Goal: Information Seeking & Learning: Learn about a topic

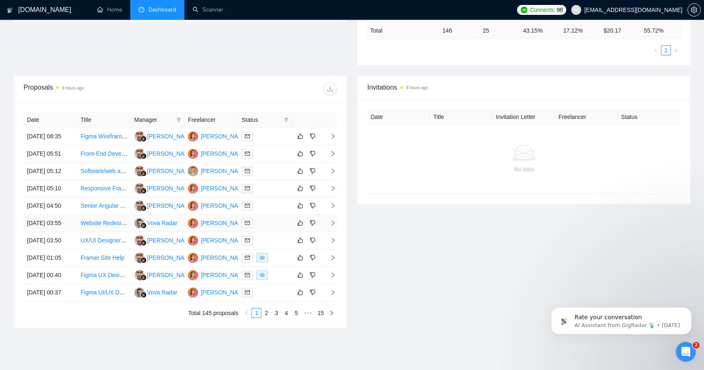
scroll to position [249, 0]
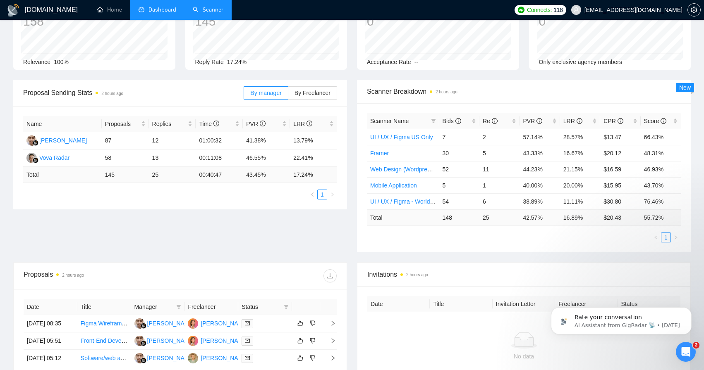
click at [212, 12] on link "Scanner" at bounding box center [208, 9] width 31 height 7
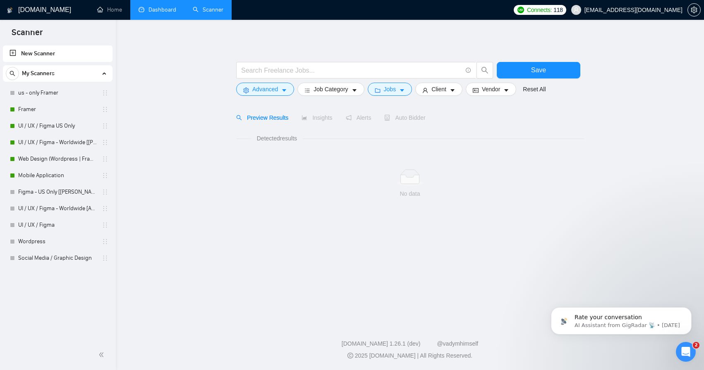
click at [170, 8] on link "Dashboard" at bounding box center [157, 9] width 38 height 7
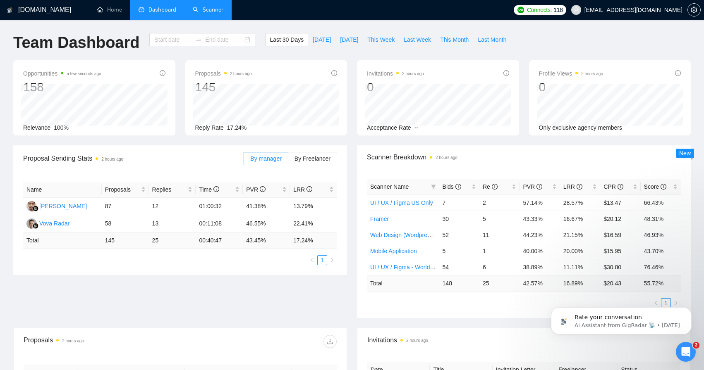
type input "[DATE]"
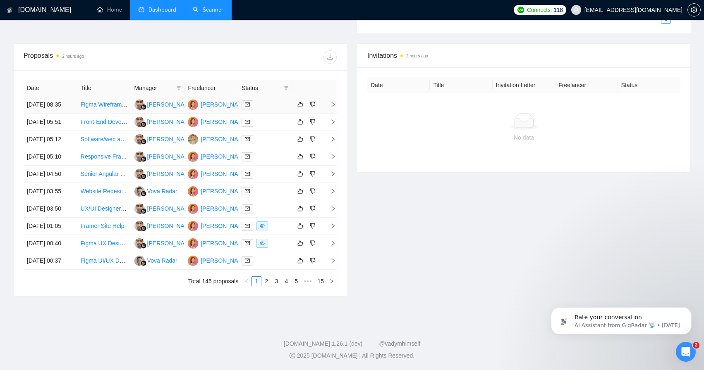
scroll to position [304, 0]
click at [104, 101] on link "Figma Wireframe Creation for Existing Website" at bounding box center [141, 104] width 121 height 7
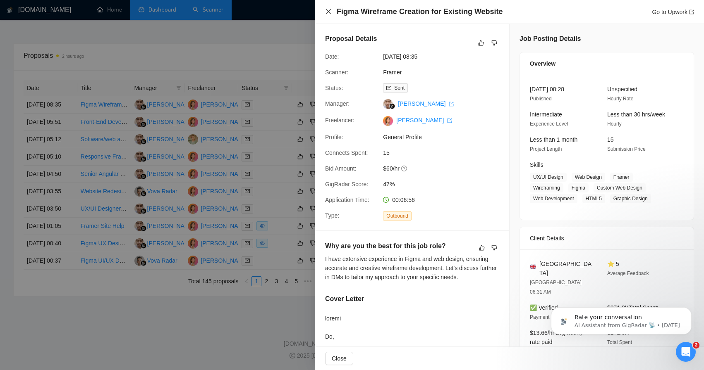
click at [329, 9] on icon "close" at bounding box center [328, 11] width 7 height 7
